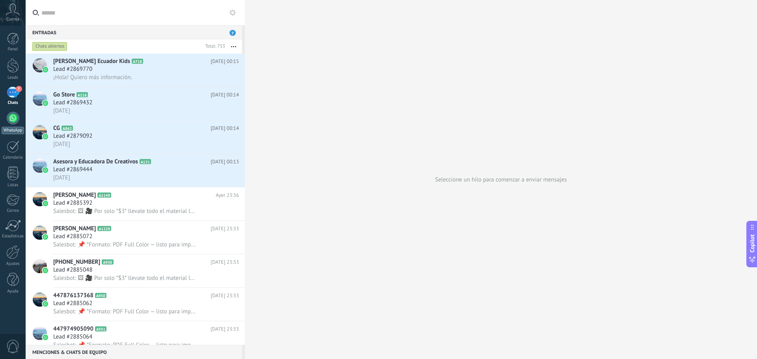
click at [16, 120] on div at bounding box center [13, 118] width 13 height 13
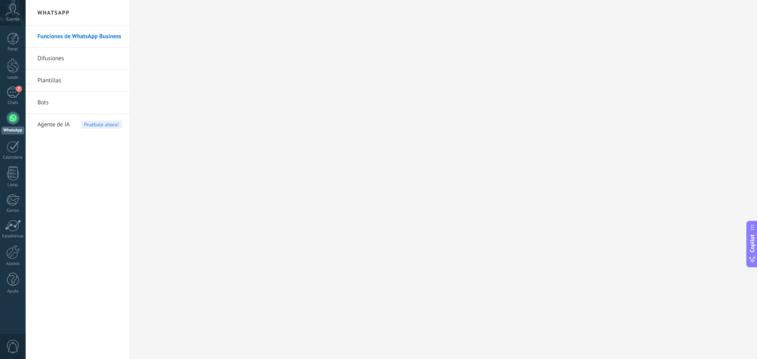
click at [51, 59] on link "Difusiones" at bounding box center [79, 59] width 84 height 22
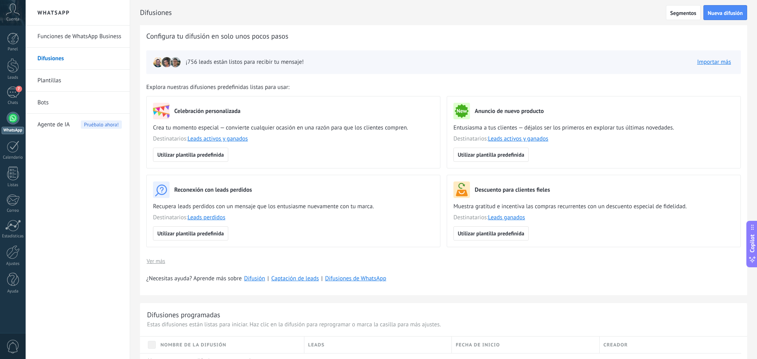
click at [51, 77] on link "Plantillas" at bounding box center [79, 81] width 84 height 22
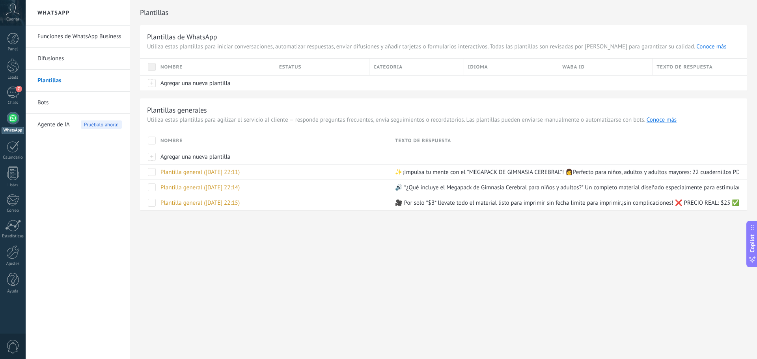
click at [45, 107] on link "Bots" at bounding box center [79, 103] width 84 height 22
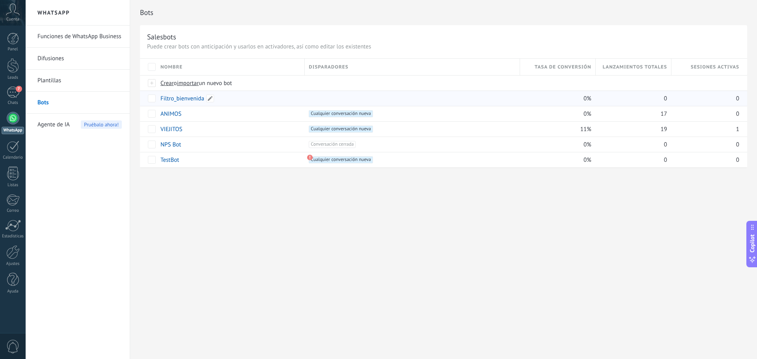
click at [193, 101] on link "Filtro_bienvenida" at bounding box center [182, 98] width 44 height 7
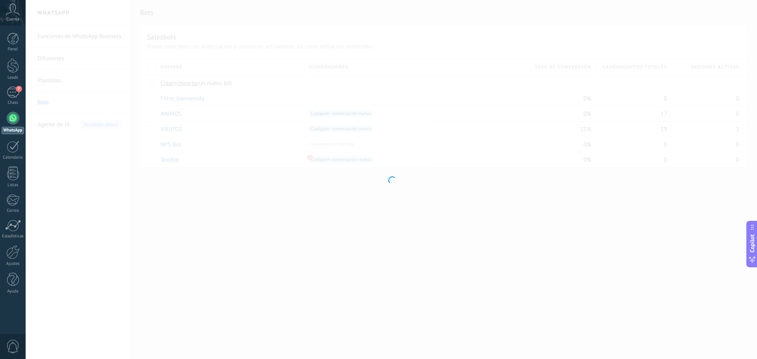
type input "**********"
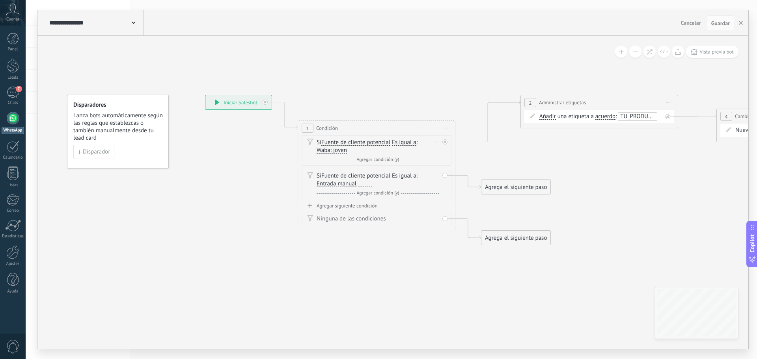
click at [343, 150] on span "Waba: joven" at bounding box center [332, 150] width 30 height 6
click at [343, 150] on button "Waba: joven" at bounding box center [362, 150] width 99 height 14
click at [346, 181] on span "Waba: joven" at bounding box center [355, 179] width 95 height 8
click at [343, 186] on span "Entrada manual" at bounding box center [337, 184] width 40 height 6
click at [343, 186] on button "Entrada manual" at bounding box center [362, 184] width 99 height 14
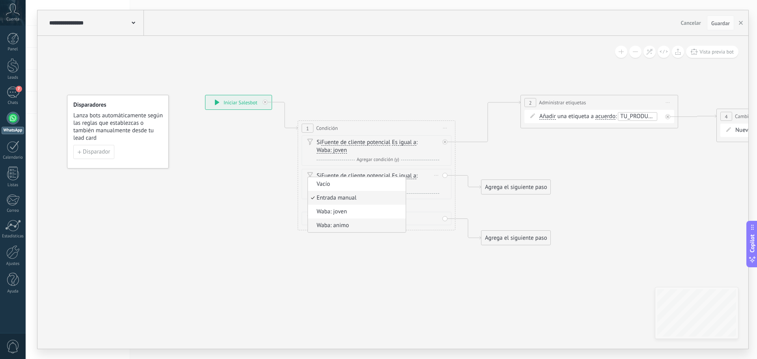
click at [348, 223] on span "Waba: animo" at bounding box center [355, 226] width 95 height 8
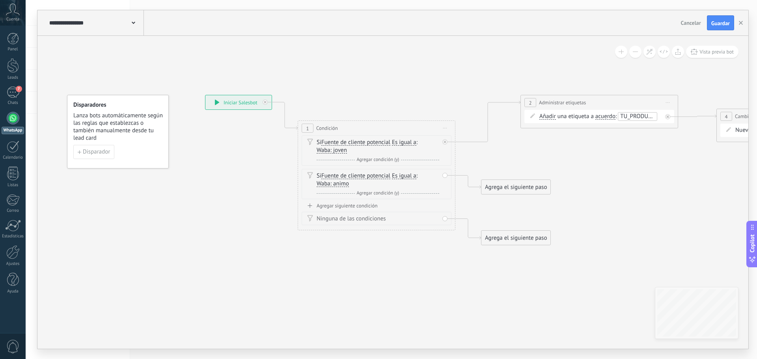
click at [373, 261] on icon at bounding box center [574, 170] width 1132 height 545
click at [728, 18] on button "Guardar" at bounding box center [720, 22] width 27 height 15
click at [691, 22] on span "Cancelar" at bounding box center [691, 22] width 20 height 7
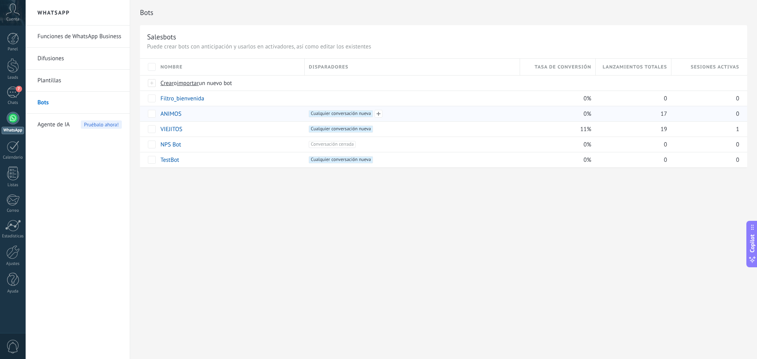
click at [360, 114] on span "Cualquier conversación nueva +0" at bounding box center [341, 113] width 64 height 7
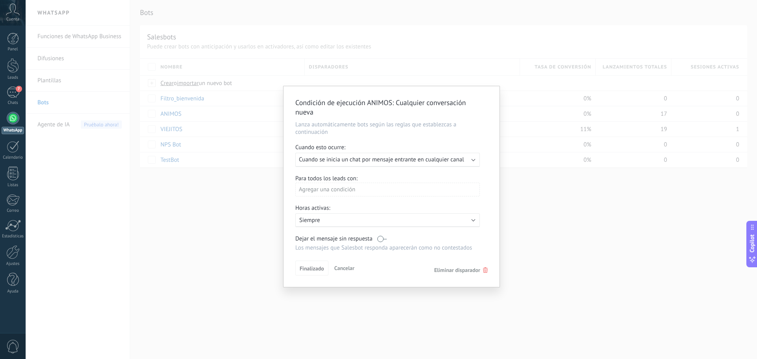
click at [421, 163] on span "Cuando se inicia un chat por mensaje entrante en cualquier canal" at bounding box center [381, 159] width 165 height 7
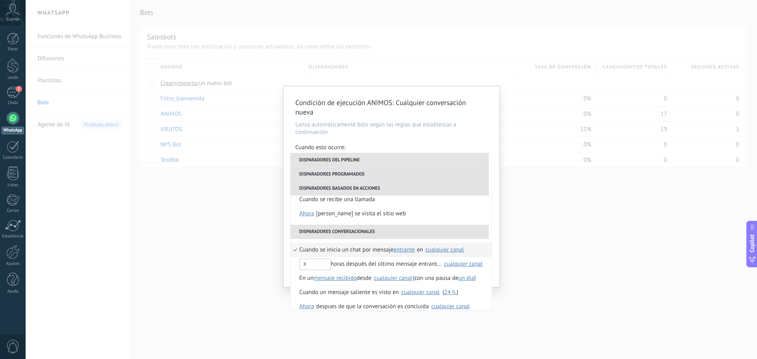
scroll to position [172, 0]
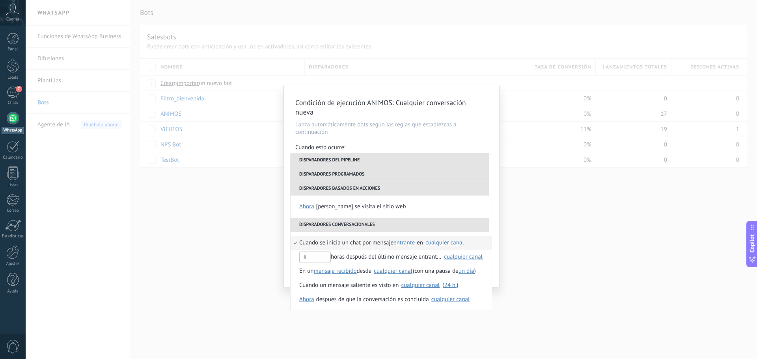
click at [450, 244] on div "cualquier canal" at bounding box center [444, 243] width 39 height 6
click at [448, 274] on span "animo" at bounding box center [455, 275] width 16 height 8
click at [526, 251] on div "Condición de ejecución ANIMOS : Cualquier conversación nueva Lanza automáticame…" at bounding box center [391, 179] width 731 height 359
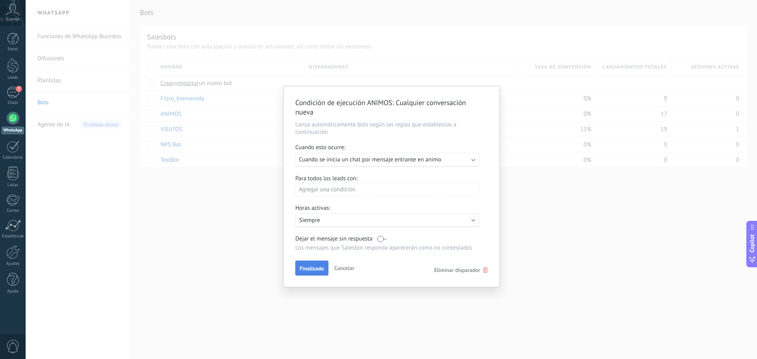
click at [310, 266] on span "Finalizado" at bounding box center [312, 269] width 24 height 6
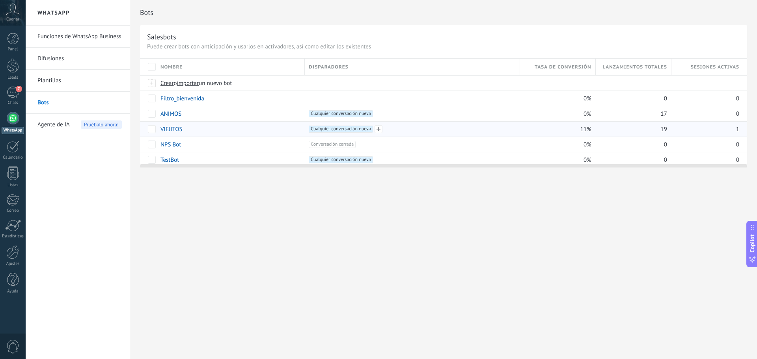
click at [326, 130] on span "Cualquier conversación nueva +0" at bounding box center [341, 129] width 64 height 7
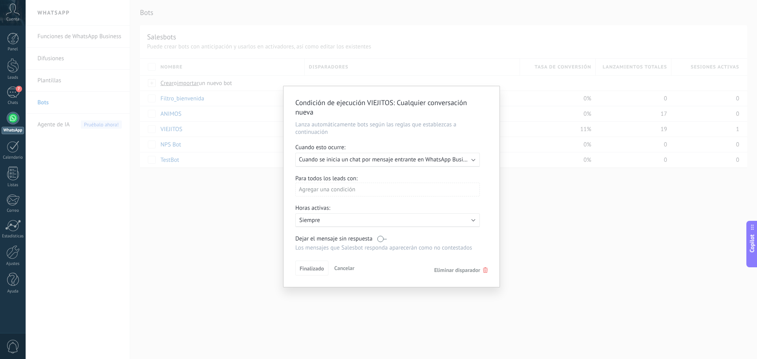
click at [386, 158] on span "Cuando se inicia un chat por mensaje entrante en WhatsApp Business (joven)" at bounding box center [396, 159] width 194 height 7
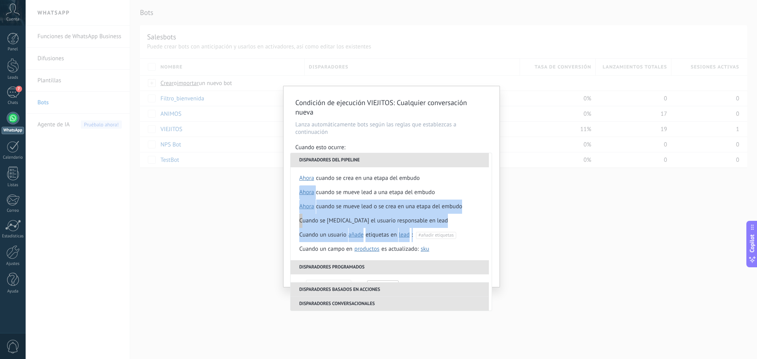
drag, startPoint x: 492, startPoint y: 191, endPoint x: 490, endPoint y: 231, distance: 40.2
click at [490, 231] on div "**********" at bounding box center [391, 232] width 202 height 158
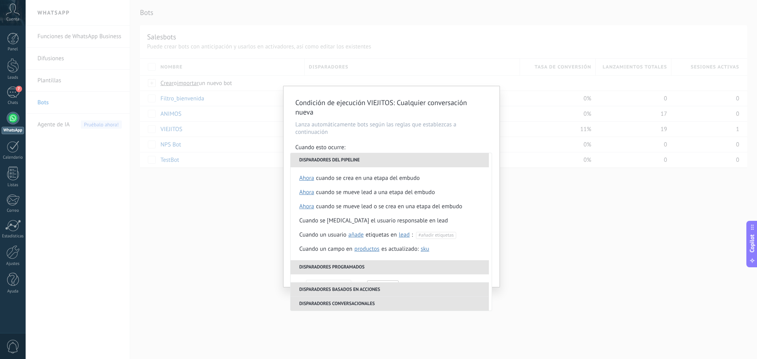
click at [490, 231] on div "Condición de ejecución VIEJITOS : Cualquier conversación nueva Lanza automática…" at bounding box center [391, 186] width 216 height 201
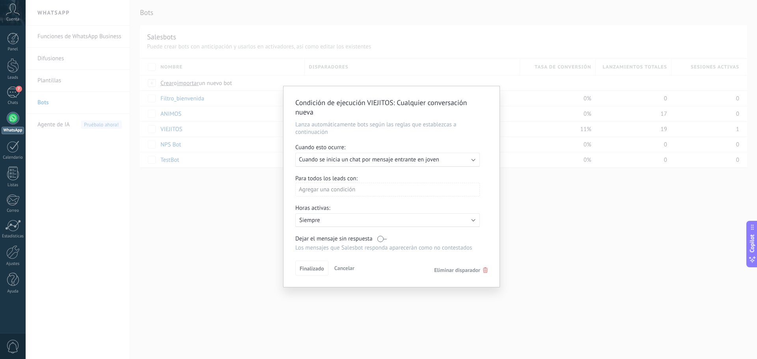
click at [425, 163] on span "Cuando se inicia un chat por mensaje entrante en joven" at bounding box center [369, 159] width 140 height 7
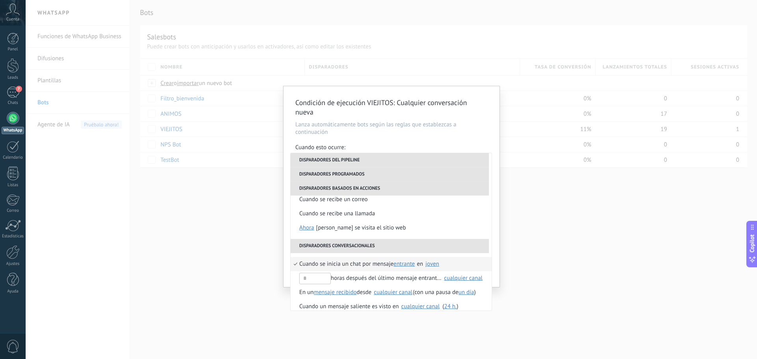
scroll to position [151, 0]
click at [432, 261] on div "joven" at bounding box center [432, 264] width 14 height 6
click at [449, 279] on span "joven" at bounding box center [454, 282] width 14 height 8
click at [527, 261] on div "Condición de ejecución VIEJITOS : Cualquier conversación nueva Lanza automática…" at bounding box center [391, 179] width 731 height 359
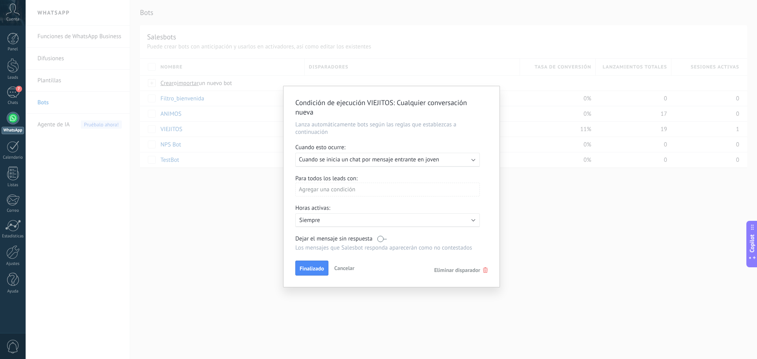
click at [319, 260] on div "Condición de ejecución VIEJITOS : Cualquier conversación nueva Lanza automática…" at bounding box center [391, 186] width 216 height 201
click at [315, 267] on span "Finalizado" at bounding box center [312, 269] width 24 height 6
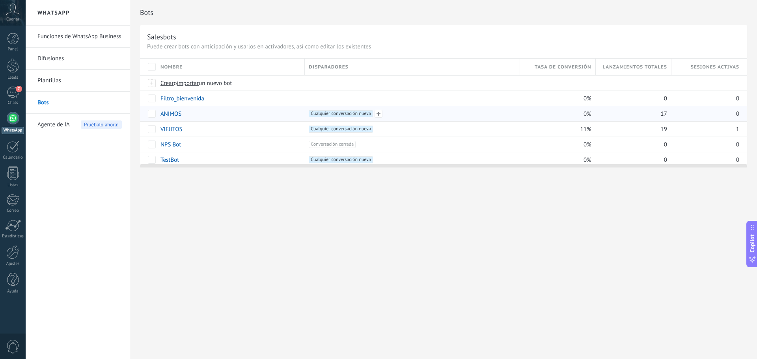
click at [354, 115] on span "Cualquier conversación nueva +0" at bounding box center [341, 113] width 64 height 7
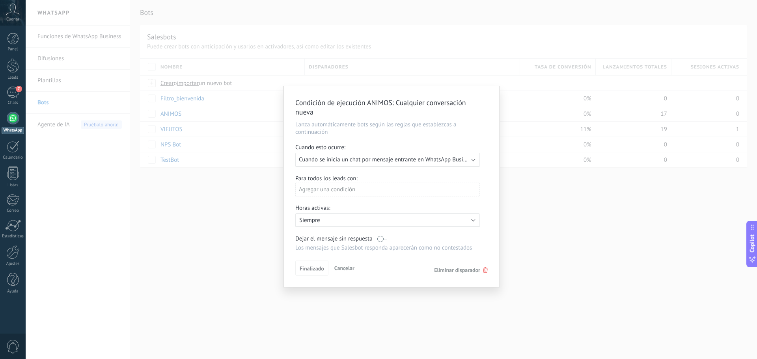
click at [469, 164] on div "Ejecutar: Cuando se inicia un chat por mensaje entrante en WhatsApp Business (a…" at bounding box center [387, 160] width 184 height 14
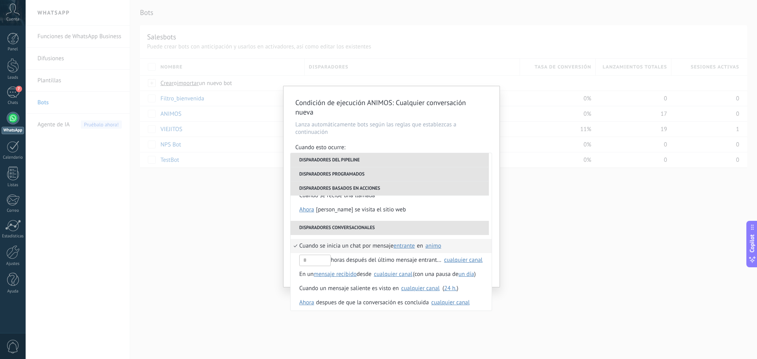
scroll to position [172, 0]
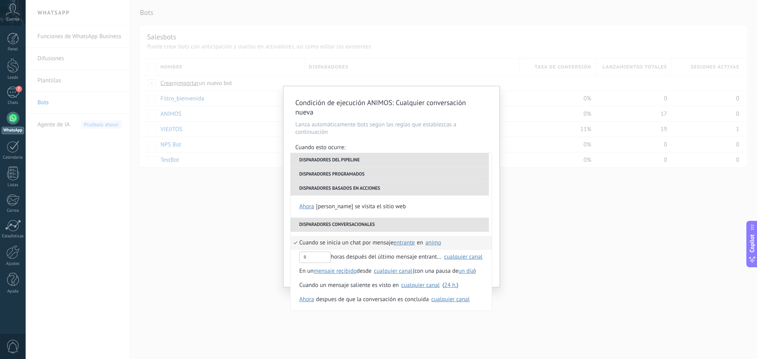
click at [440, 241] on div "animo" at bounding box center [433, 243] width 16 height 6
click at [589, 257] on div "Condición de ejecución ANIMOS : Cualquier conversación nueva Lanza automáticame…" at bounding box center [391, 179] width 731 height 359
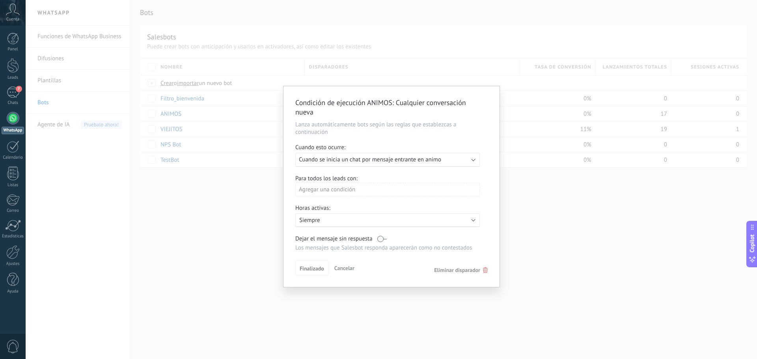
click at [589, 257] on div "Condición de ejecución ANIMOS : Cualquier conversación nueva Lanza automáticame…" at bounding box center [391, 179] width 731 height 359
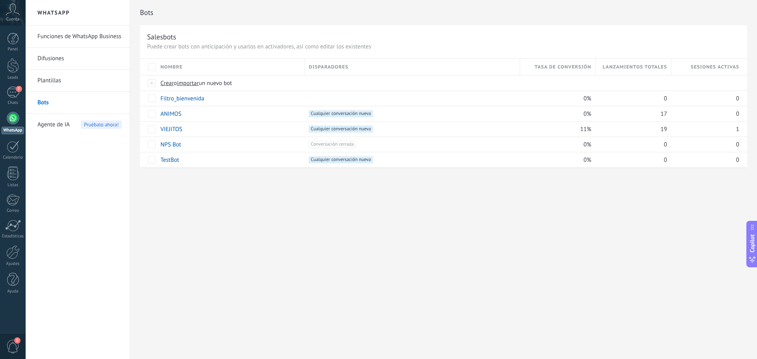
click at [47, 96] on link "Bots" at bounding box center [79, 103] width 84 height 22
click at [171, 114] on link "ANIMOS" at bounding box center [170, 113] width 21 height 7
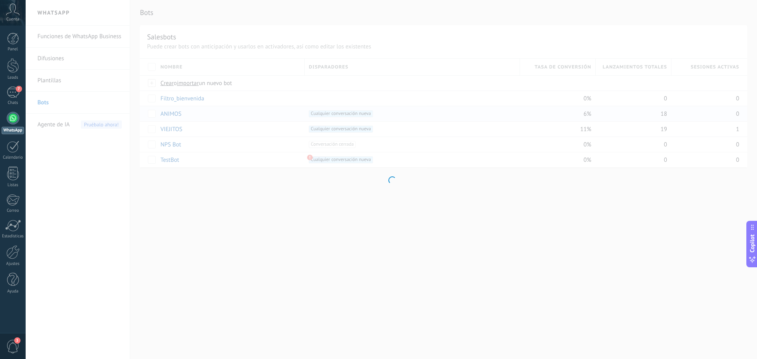
click at [171, 114] on div at bounding box center [391, 179] width 731 height 359
type input "******"
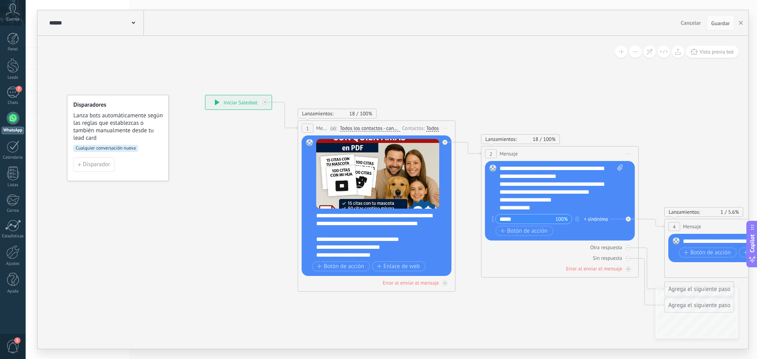
click at [371, 225] on div "**********" at bounding box center [381, 235] width 131 height 47
click at [723, 22] on span "Guardar" at bounding box center [720, 23] width 19 height 6
click at [723, 22] on div "Guardar" at bounding box center [720, 23] width 19 height 6
click at [711, 94] on icon at bounding box center [548, 204] width 1080 height 612
click at [720, 24] on span "Guardar" at bounding box center [720, 23] width 19 height 6
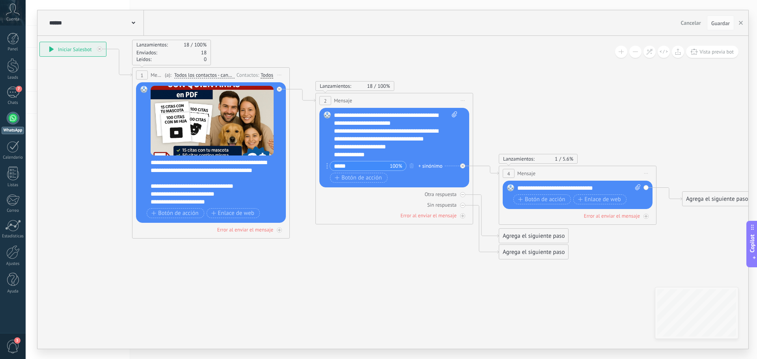
drag, startPoint x: 721, startPoint y: 156, endPoint x: 548, endPoint y: 99, distance: 182.1
click at [548, 99] on icon at bounding box center [382, 151] width 1080 height 612
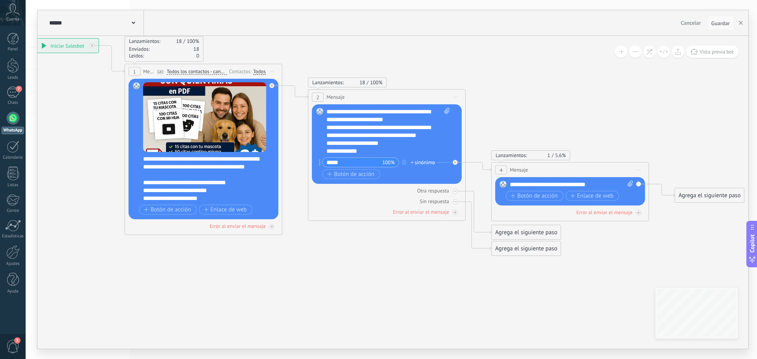
click at [719, 23] on span "Guardar" at bounding box center [720, 23] width 19 height 6
click at [740, 22] on icon "button" at bounding box center [741, 23] width 4 height 4
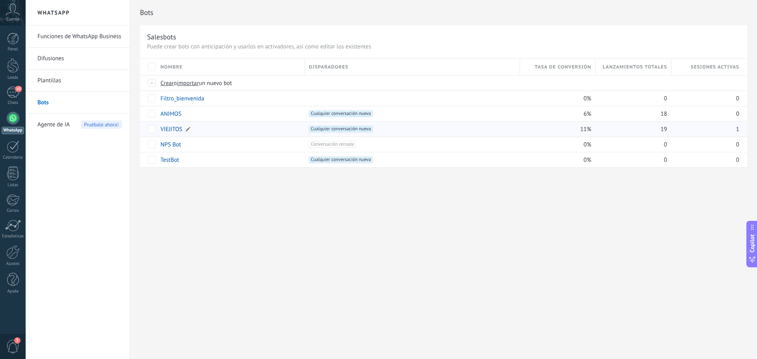
drag, startPoint x: 184, startPoint y: 130, endPoint x: 207, endPoint y: 130, distance: 22.9
click at [207, 130] on div "VIEJITOS" at bounding box center [230, 128] width 148 height 15
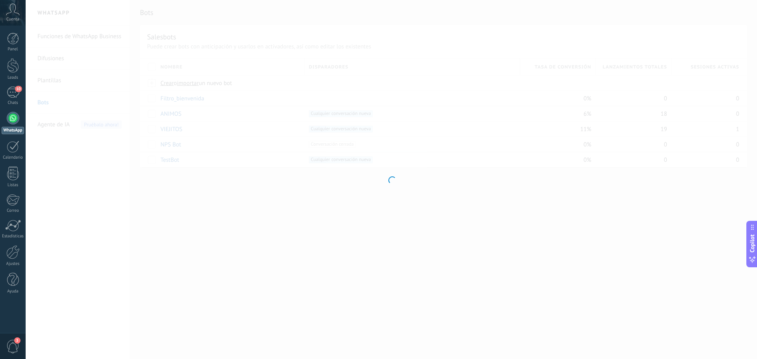
type input "********"
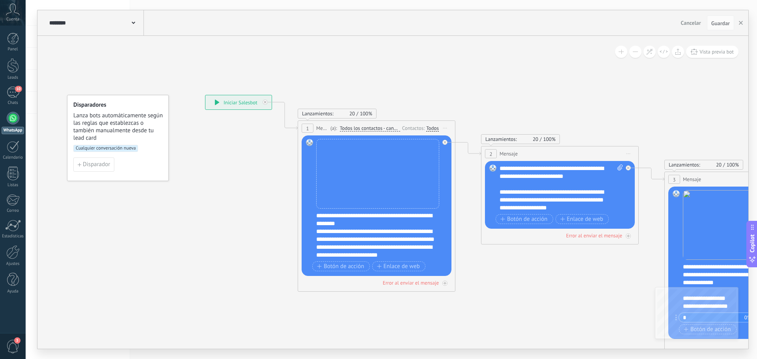
click at [555, 317] on icon at bounding box center [697, 366] width 1378 height 937
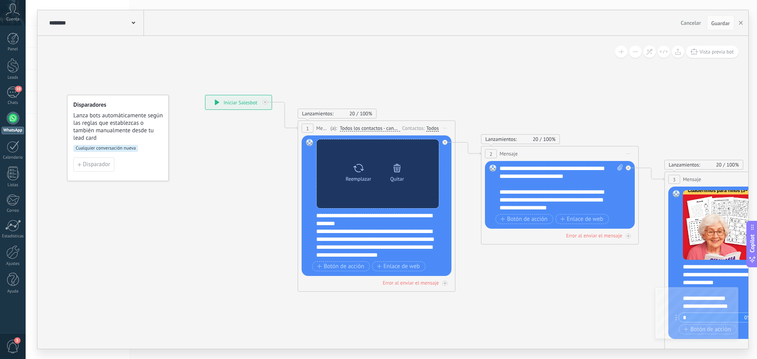
click at [350, 176] on div "Reemplazar" at bounding box center [359, 179] width 26 height 6
click input "Subir" at bounding box center [0, 0] width 0 height 0
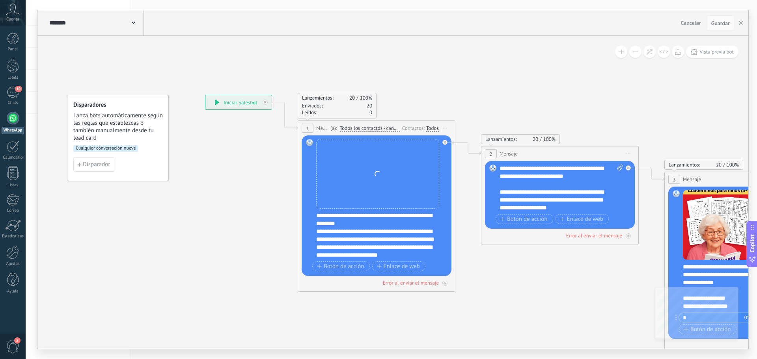
click at [564, 300] on icon at bounding box center [697, 366] width 1378 height 937
click at [710, 53] on span "Vista previa bot" at bounding box center [716, 51] width 34 height 7
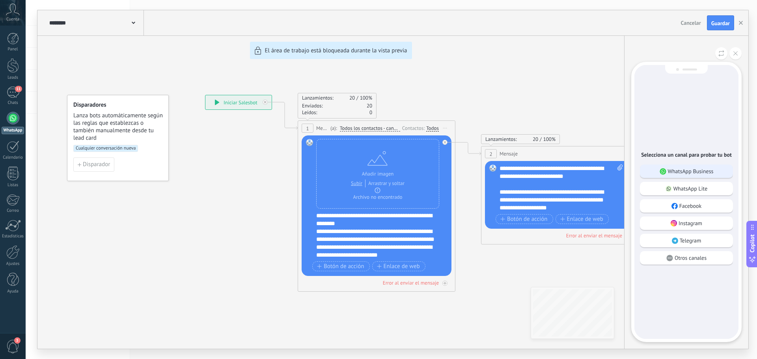
click at [721, 172] on div "WhatsApp Business" at bounding box center [686, 171] width 93 height 13
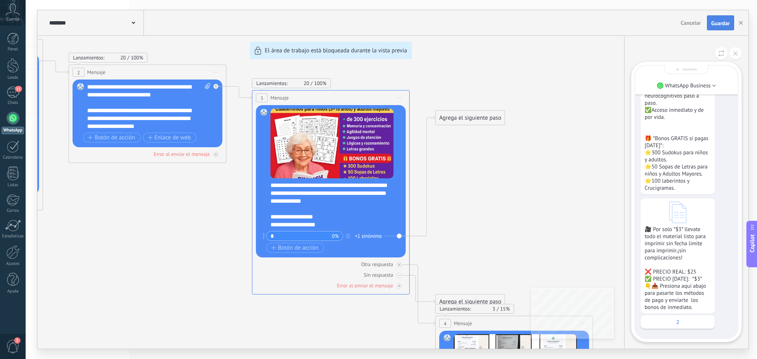
click at [725, 26] on span "Guardar" at bounding box center [720, 23] width 19 height 6
click at [743, 24] on button "button" at bounding box center [741, 22] width 12 height 15
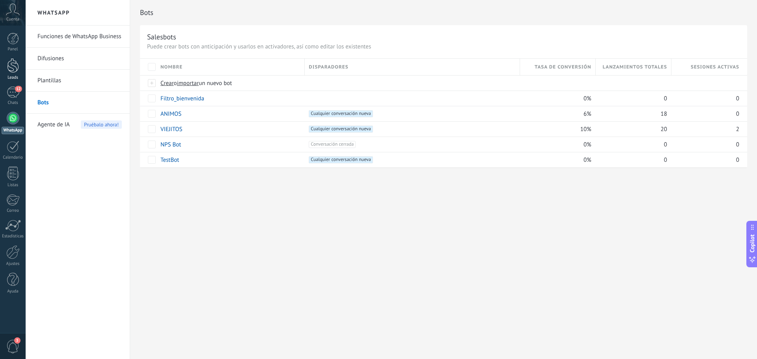
click at [15, 62] on div at bounding box center [13, 65] width 12 height 15
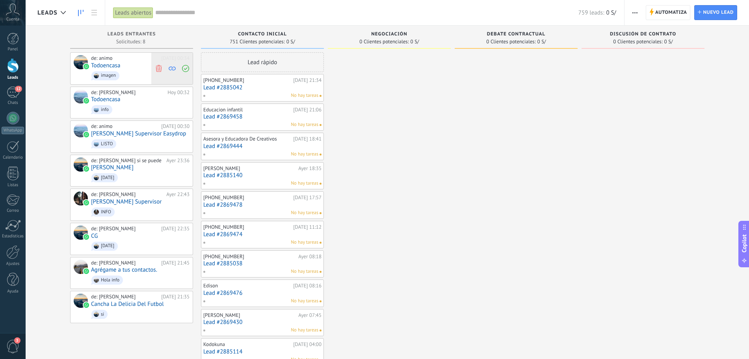
click at [162, 67] on icon at bounding box center [158, 68] width 7 height 7
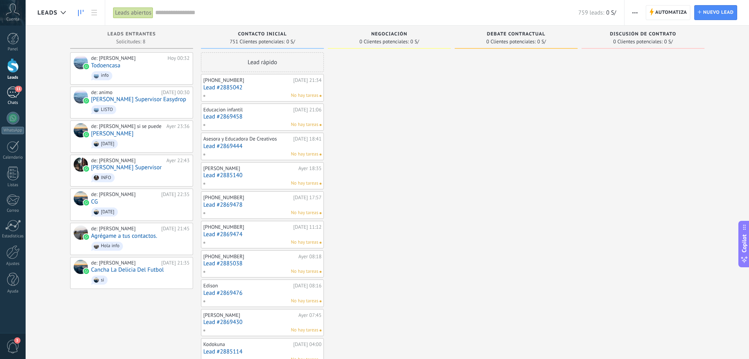
click at [24, 91] on link "11 Chats" at bounding box center [13, 96] width 26 height 19
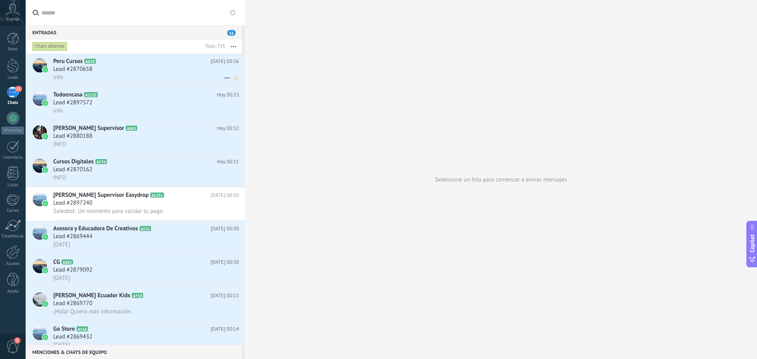
click at [224, 77] on icon at bounding box center [226, 77] width 9 height 9
click at [238, 94] on span "Conversación cerrada" at bounding box center [262, 98] width 54 height 16
